Goal: Transaction & Acquisition: Obtain resource

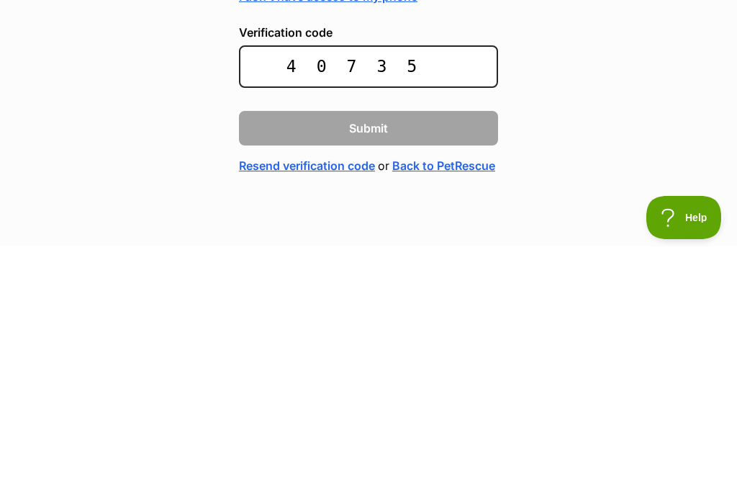
type input "407355"
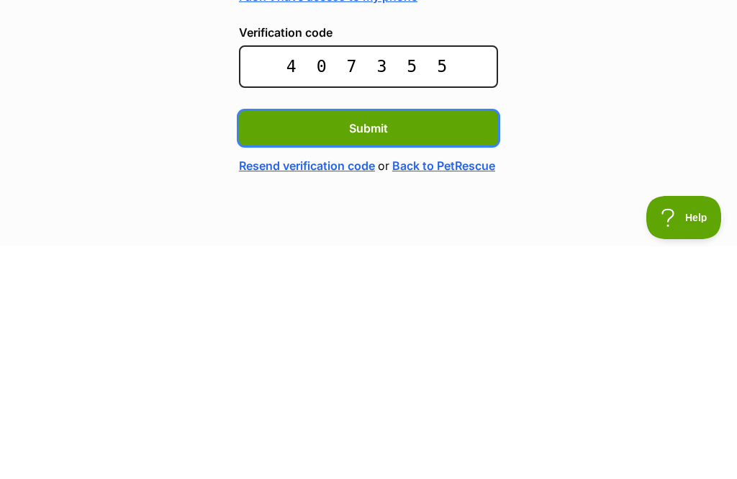
scroll to position [48, 0]
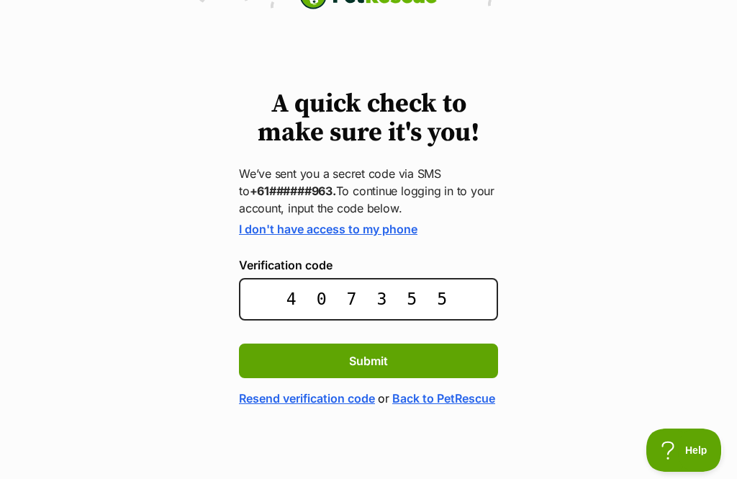
click at [377, 352] on span "Submit" at bounding box center [368, 360] width 39 height 17
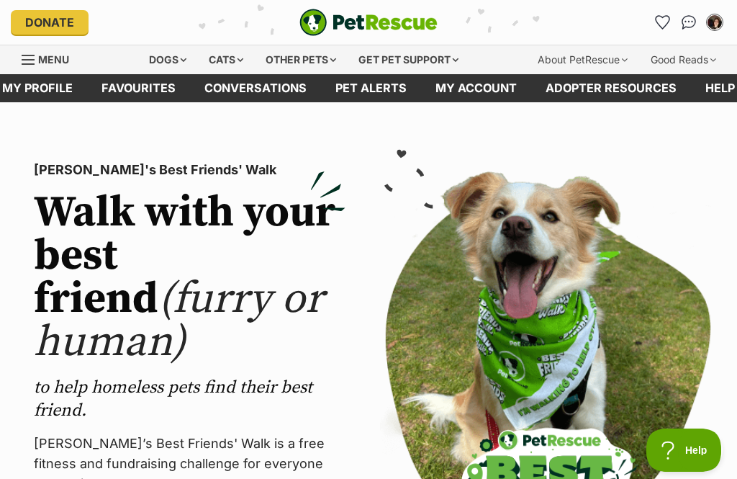
click at [152, 58] on div "Dogs" at bounding box center [168, 59] width 58 height 29
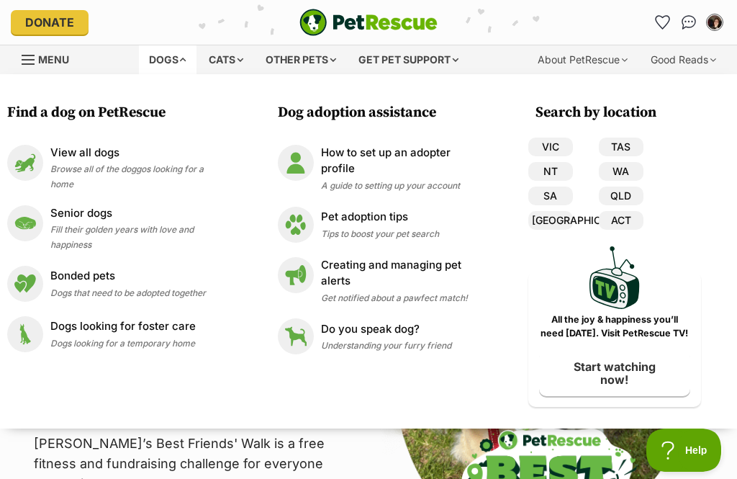
click at [664, 20] on icon "Favourites" at bounding box center [663, 22] width 14 height 13
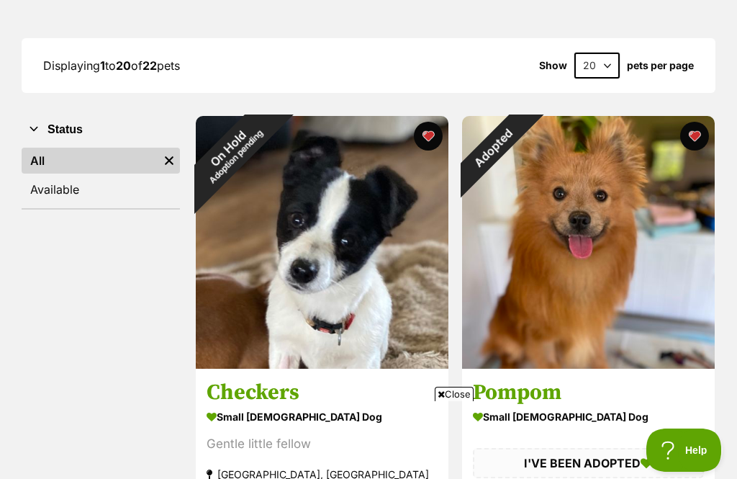
click at [268, 130] on div "On Hold Adoption pending" at bounding box center [232, 152] width 72 height 72
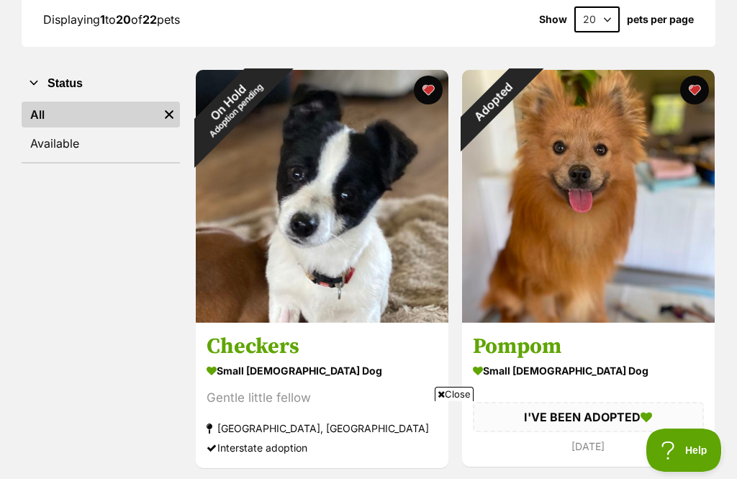
click at [431, 91] on button "favourite" at bounding box center [428, 90] width 29 height 29
click at [696, 87] on button "favourite" at bounding box center [694, 90] width 29 height 29
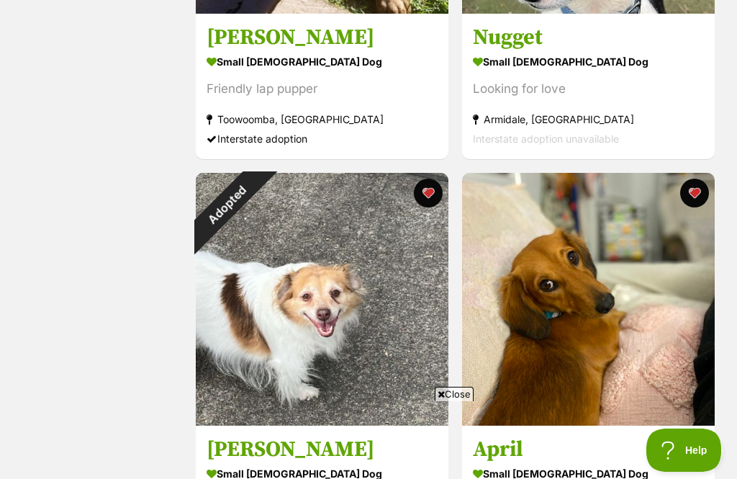
scroll to position [946, 0]
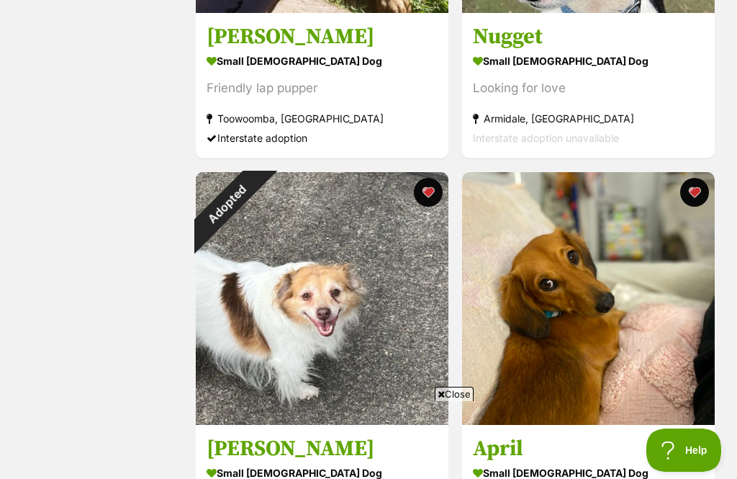
click at [429, 197] on button "favourite" at bounding box center [428, 192] width 29 height 29
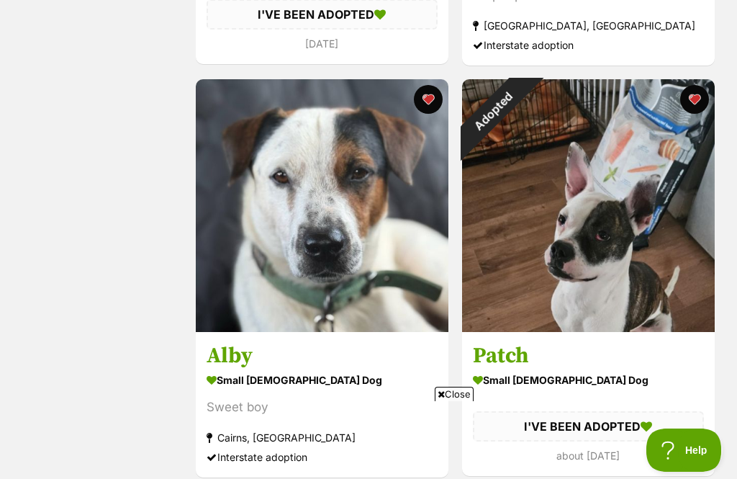
scroll to position [1450, 0]
click at [696, 99] on button "favourite" at bounding box center [694, 100] width 29 height 29
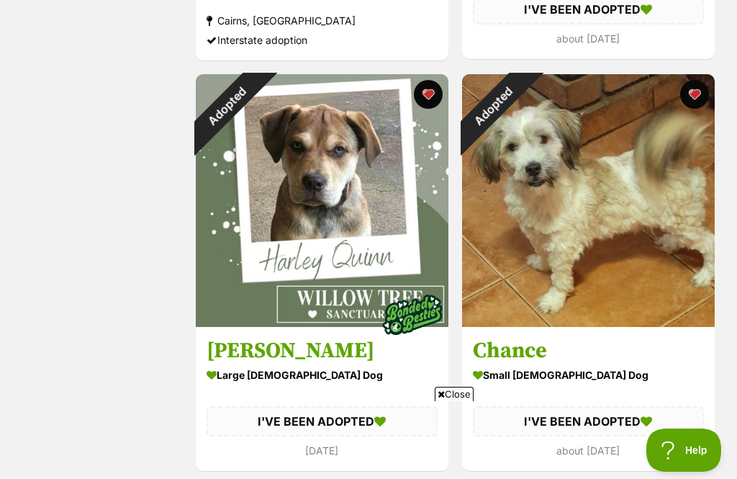
scroll to position [1849, 0]
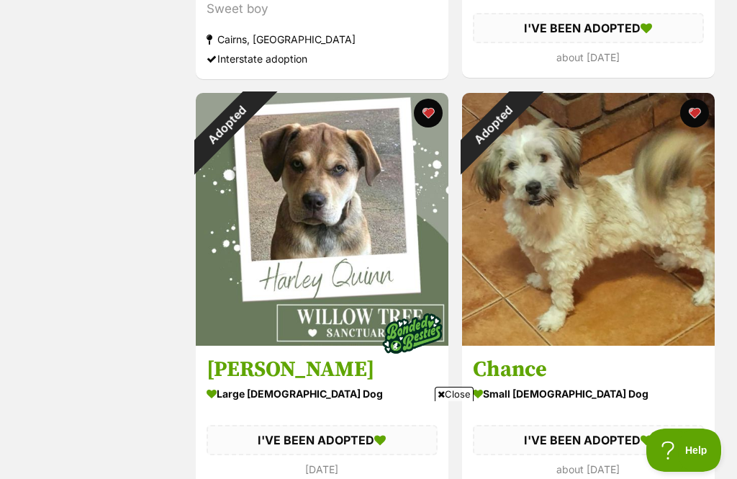
click at [426, 110] on button "favourite" at bounding box center [428, 113] width 29 height 29
click at [693, 115] on button "favourite" at bounding box center [694, 113] width 29 height 29
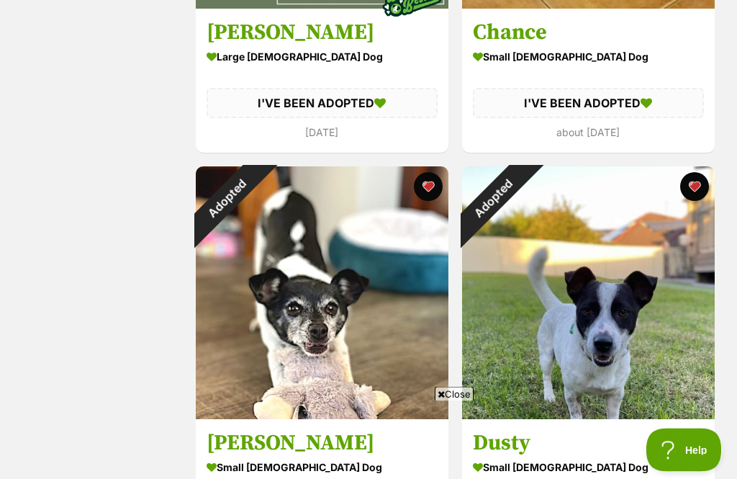
scroll to position [2187, 0]
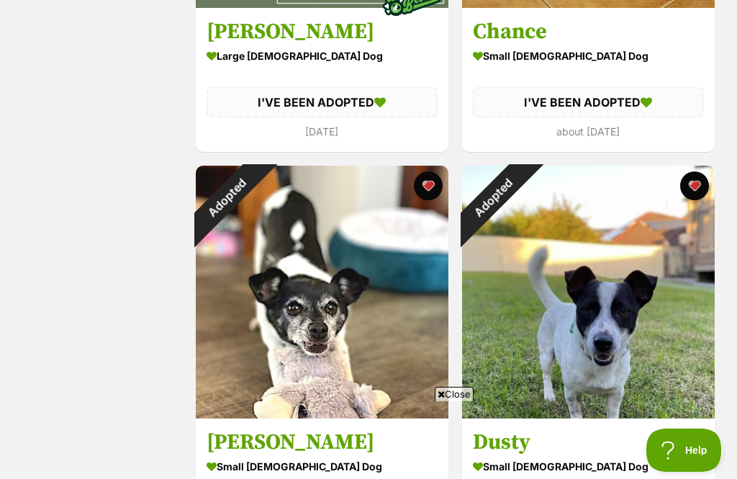
click at [427, 186] on button "favourite" at bounding box center [428, 185] width 29 height 29
click at [699, 186] on button "favourite" at bounding box center [694, 185] width 29 height 29
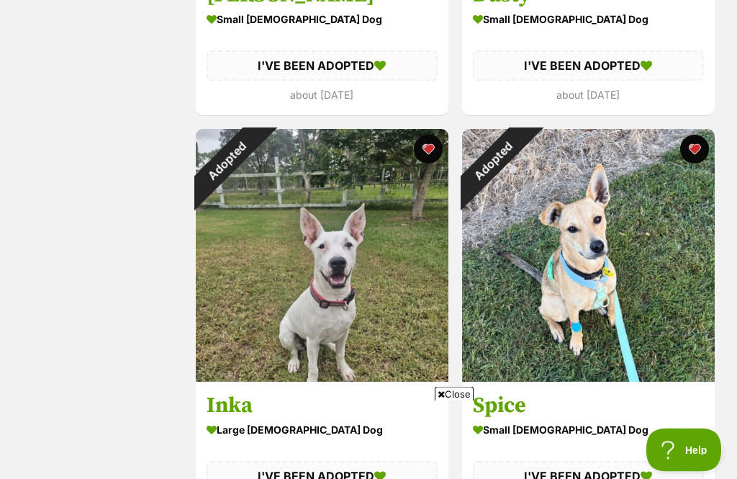
scroll to position [2634, 0]
click at [431, 146] on button "favourite" at bounding box center [428, 149] width 29 height 29
click at [688, 153] on button "favourite" at bounding box center [694, 149] width 29 height 29
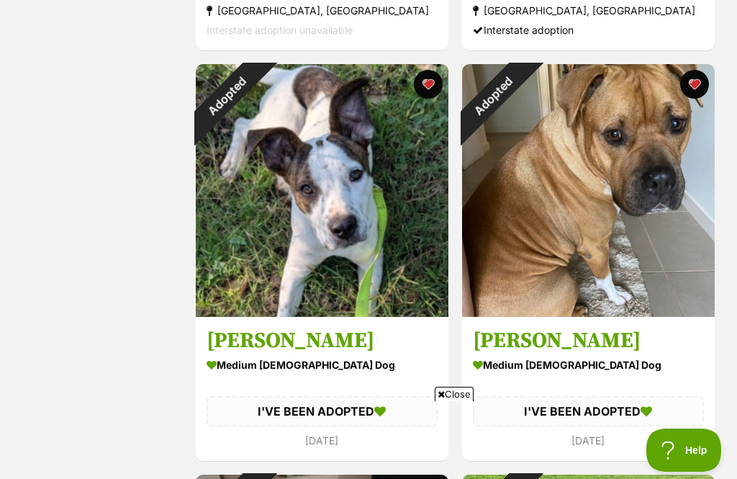
scroll to position [3521, 0]
click at [428, 88] on button "favourite" at bounding box center [428, 85] width 29 height 29
click at [658, 343] on h3 "Marty" at bounding box center [588, 339] width 231 height 27
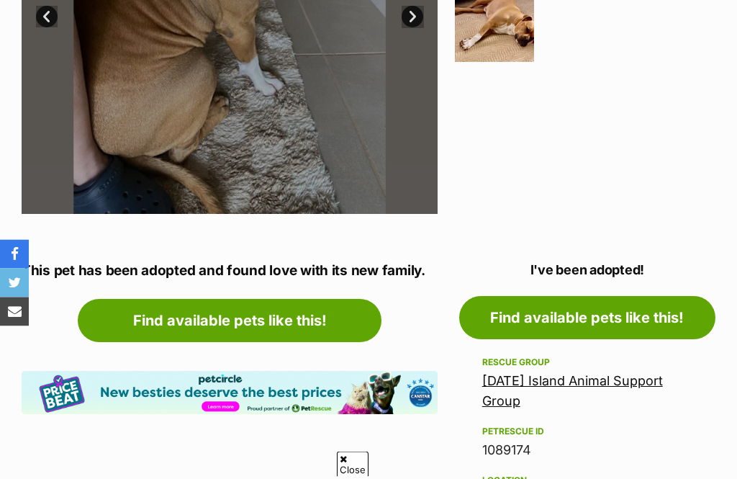
scroll to position [503, 0]
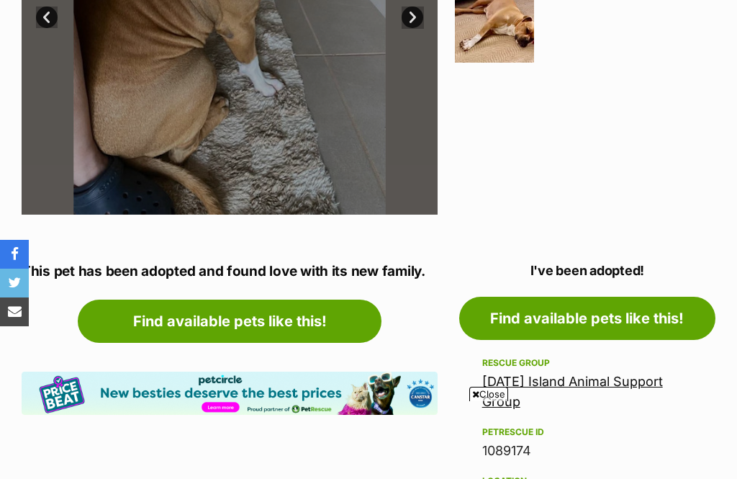
click at [609, 382] on link "[DATE] Island Animal Support Group" at bounding box center [572, 391] width 181 height 35
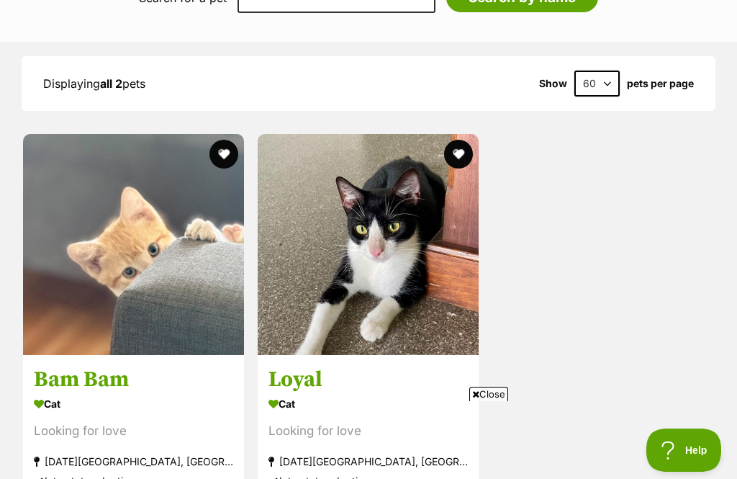
scroll to position [1310, 0]
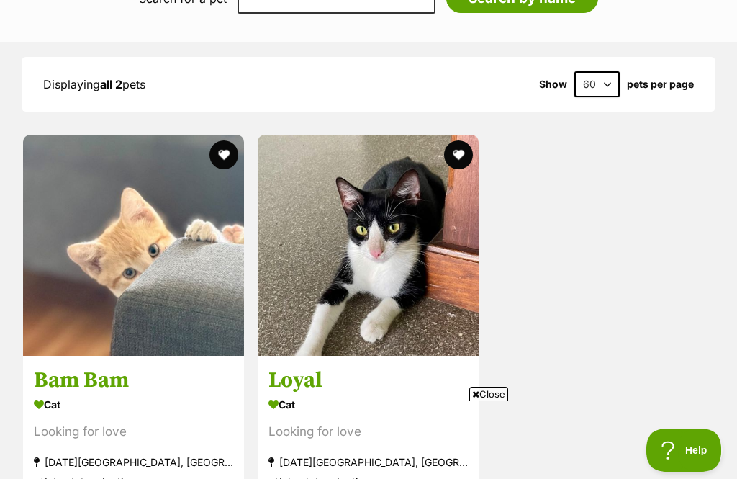
click at [140, 213] on img at bounding box center [133, 245] width 221 height 221
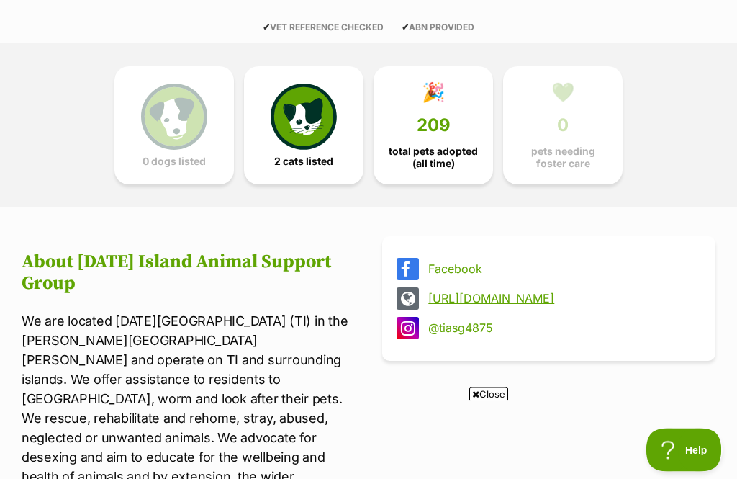
scroll to position [0, 0]
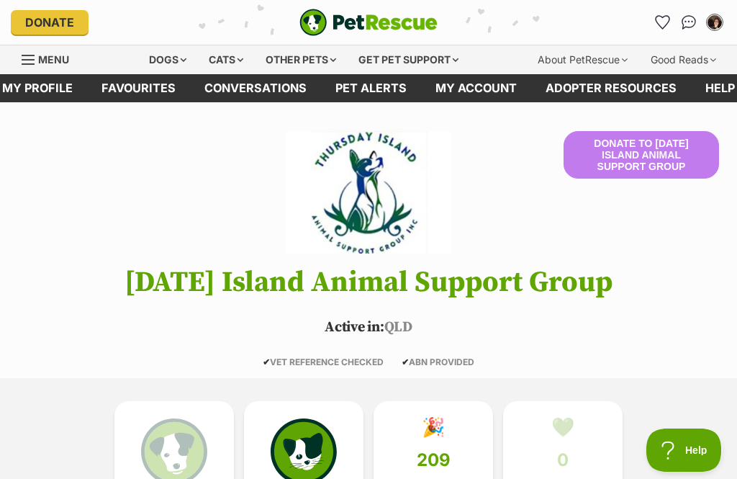
click at [659, 20] on icon "Favourites" at bounding box center [663, 22] width 14 height 13
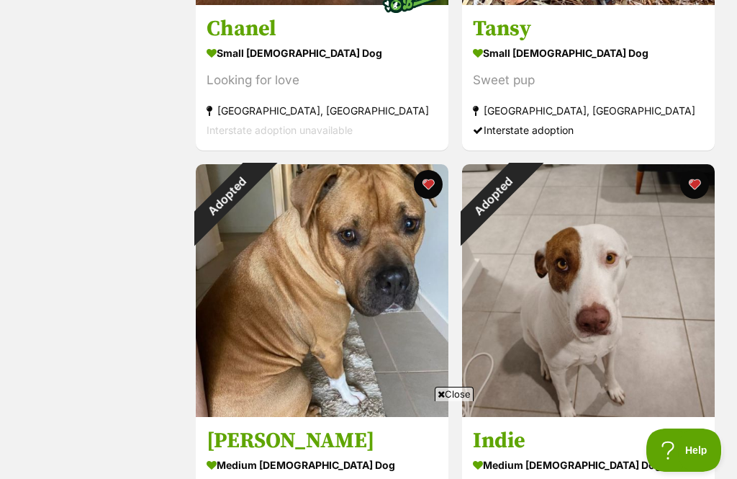
click at [259, 183] on div "Adopted" at bounding box center [227, 195] width 63 height 63
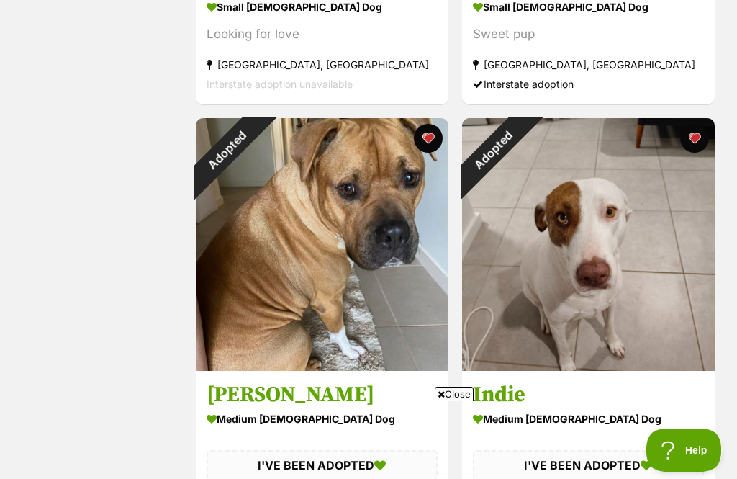
click at [430, 138] on button "favourite" at bounding box center [428, 138] width 29 height 29
click at [666, 290] on img at bounding box center [588, 244] width 253 height 253
